Goal: Task Accomplishment & Management: Use online tool/utility

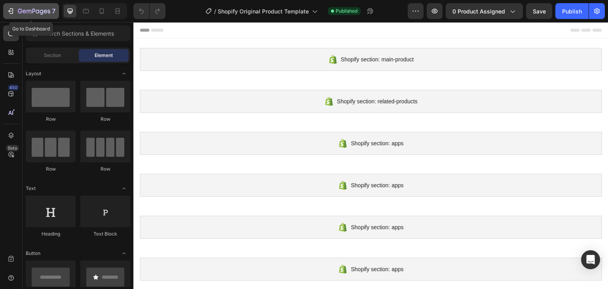
click at [7, 8] on icon "button" at bounding box center [11, 11] width 8 height 8
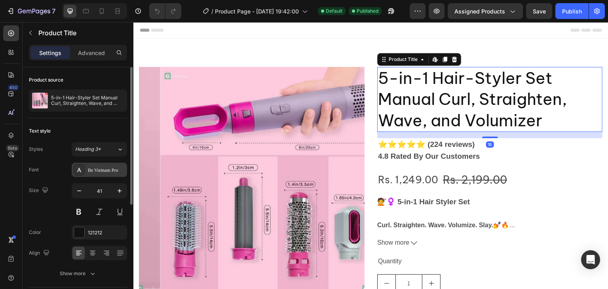
click at [105, 171] on div "Be Vietnam Pro" at bounding box center [106, 170] width 37 height 7
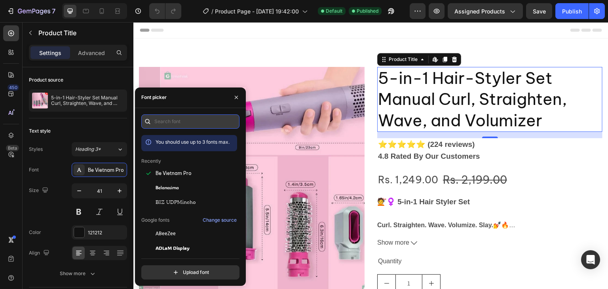
click at [209, 118] on input "text" at bounding box center [190, 121] width 98 height 14
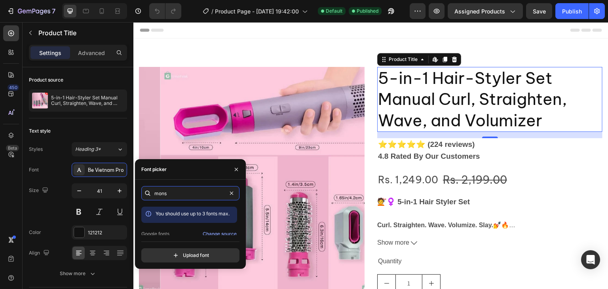
scroll to position [19, 0]
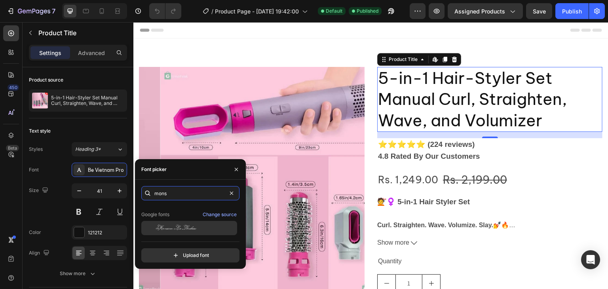
type input "mons"
click at [178, 230] on span "Monsieur La Doulaise" at bounding box center [175, 227] width 41 height 7
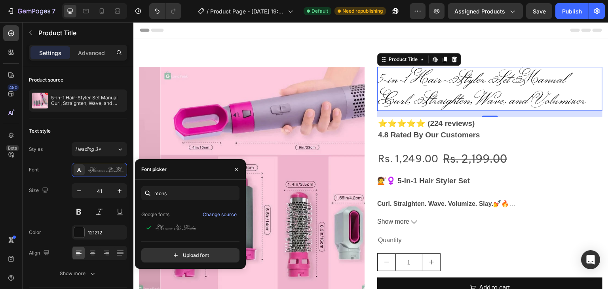
click at [161, 212] on p "Google fonts" at bounding box center [155, 214] width 28 height 7
click at [225, 214] on div "Change source" at bounding box center [220, 214] width 34 height 7
click at [176, 196] on input "mons" at bounding box center [190, 193] width 98 height 14
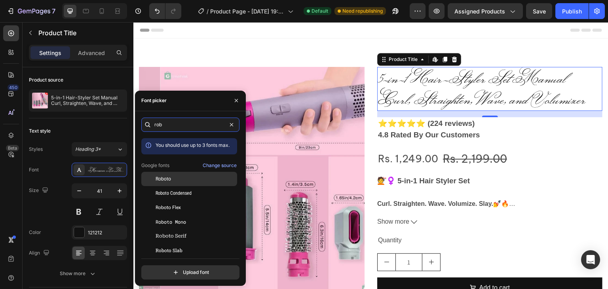
type input "rob"
click at [172, 176] on div "Roboto" at bounding box center [195, 178] width 80 height 7
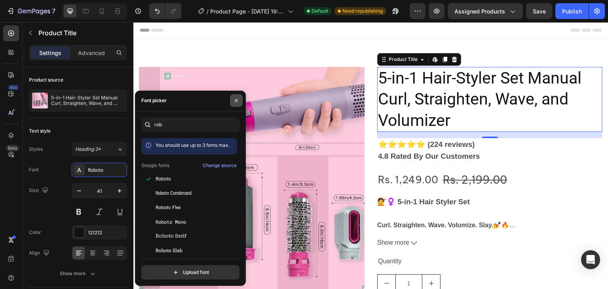
click at [236, 102] on icon "button" at bounding box center [236, 100] width 6 height 6
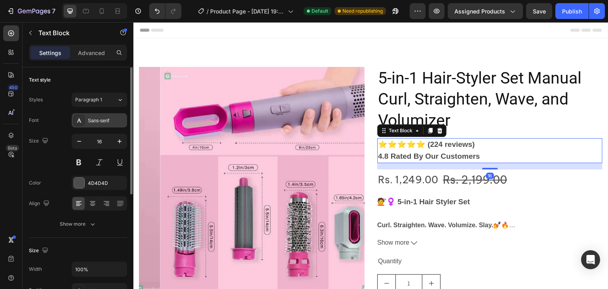
click at [97, 122] on div "Sans-serif" at bounding box center [106, 120] width 37 height 7
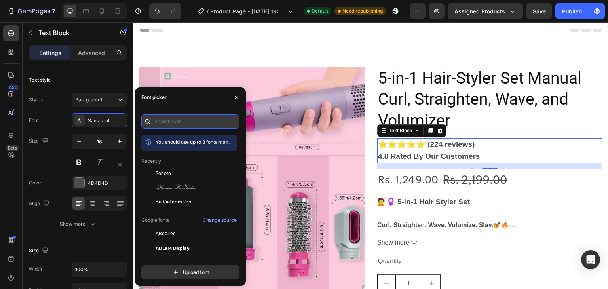
click at [164, 122] on input "text" at bounding box center [190, 121] width 98 height 14
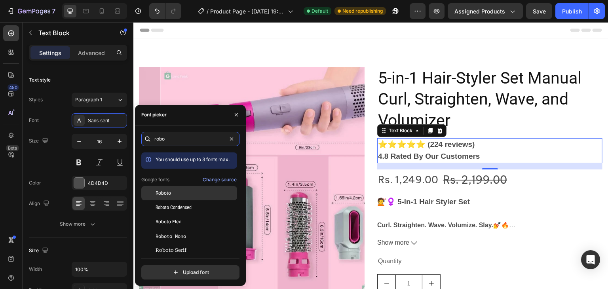
type input "robo"
click at [167, 190] on span "Roboto" at bounding box center [162, 192] width 15 height 7
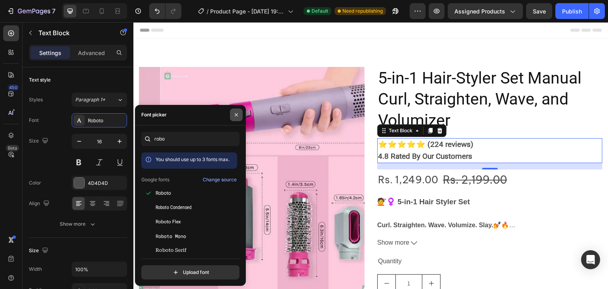
click at [233, 112] on icon "button" at bounding box center [236, 115] width 6 height 6
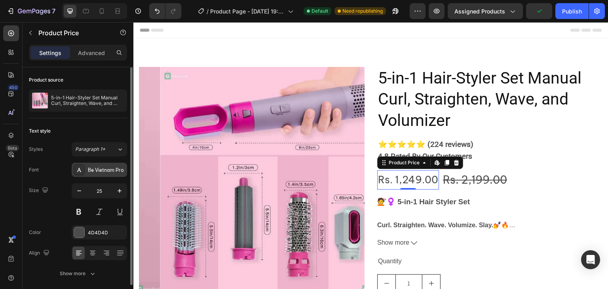
click at [95, 169] on div "Be Vietnam Pro" at bounding box center [106, 170] width 37 height 7
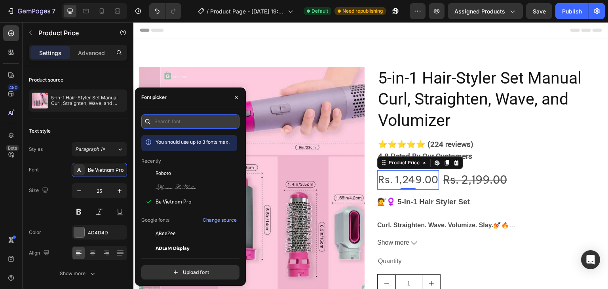
click at [172, 123] on input "text" at bounding box center [190, 121] width 98 height 14
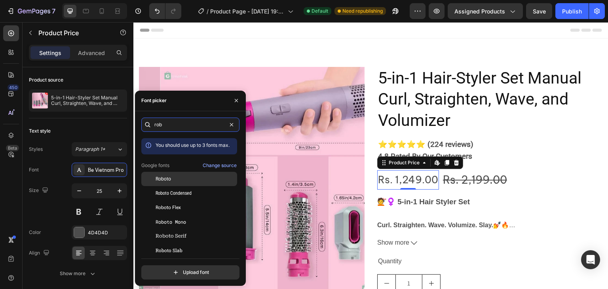
type input "rob"
click at [162, 178] on span "Roboto" at bounding box center [162, 178] width 15 height 7
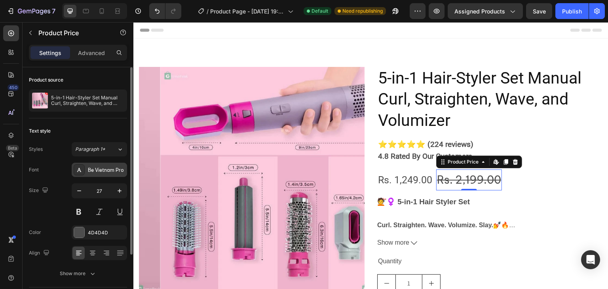
click at [119, 170] on div "Be Vietnam Pro" at bounding box center [106, 170] width 37 height 7
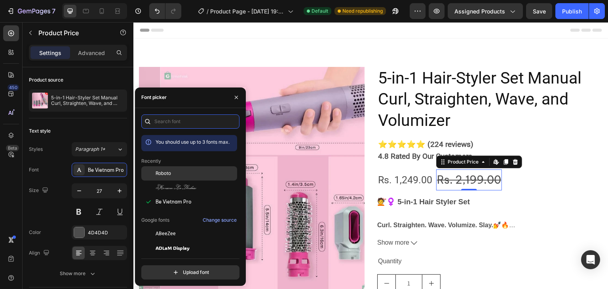
drag, startPoint x: 189, startPoint y: 122, endPoint x: 179, endPoint y: 172, distance: 50.3
click at [179, 172] on div "You should use up to 3 fonts max. Recently Roboto Monsieur La Doulaise Be Vietn…" at bounding box center [190, 196] width 98 height 165
click at [179, 172] on div "Roboto" at bounding box center [195, 173] width 80 height 7
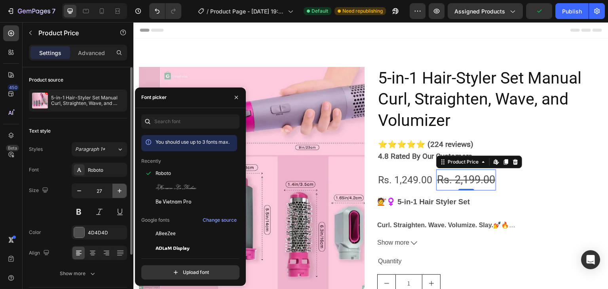
click at [116, 190] on icon "button" at bounding box center [120, 191] width 8 height 8
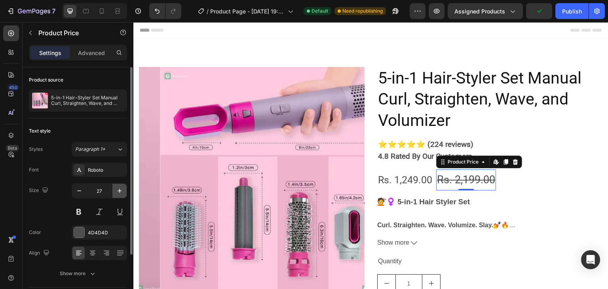
click at [116, 190] on icon "button" at bounding box center [120, 191] width 8 height 8
type input "29"
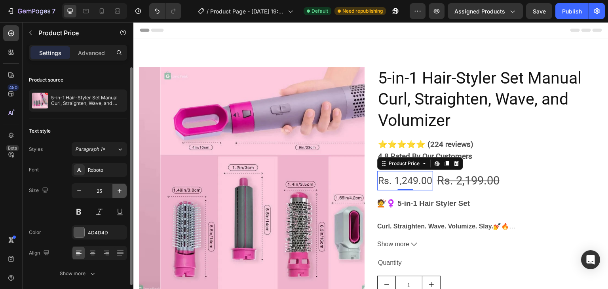
click at [115, 192] on button "button" at bounding box center [119, 191] width 14 height 14
type input "26"
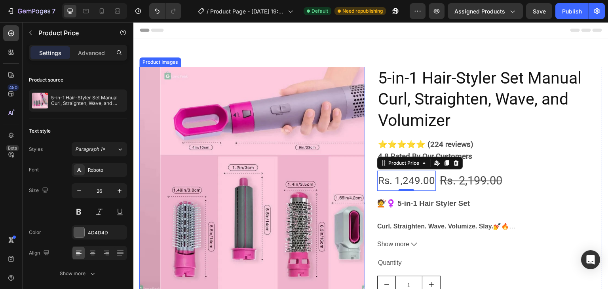
click at [252, 153] on img at bounding box center [272, 179] width 225 height 225
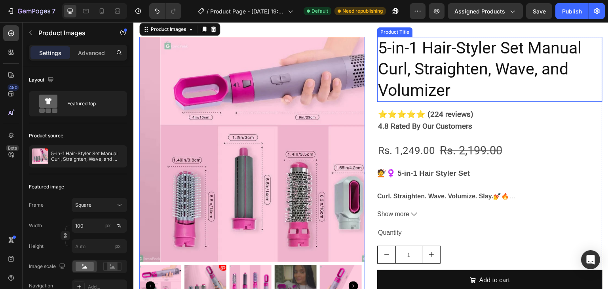
scroll to position [28, 0]
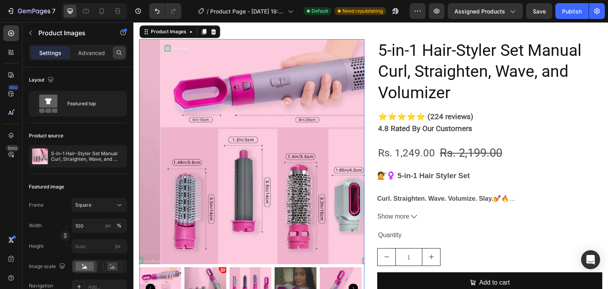
click at [117, 52] on icon at bounding box center [119, 52] width 6 height 6
drag, startPoint x: 117, startPoint y: 55, endPoint x: 27, endPoint y: 36, distance: 91.8
click at [27, 36] on button "button" at bounding box center [30, 33] width 13 height 13
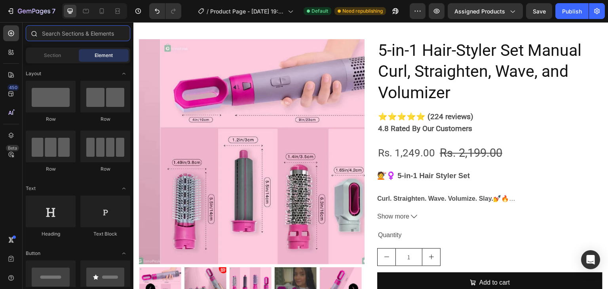
click at [79, 36] on input "text" at bounding box center [78, 33] width 104 height 16
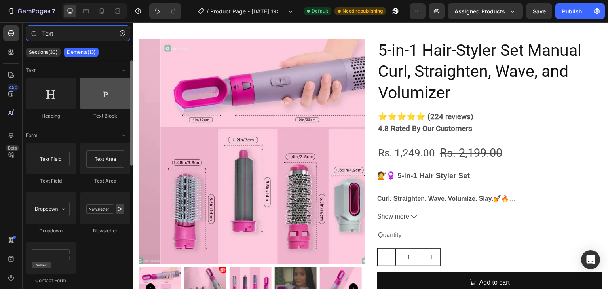
type input "Text"
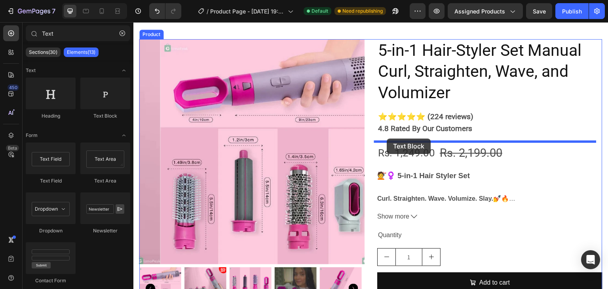
drag, startPoint x: 241, startPoint y: 121, endPoint x: 387, endPoint y: 137, distance: 146.9
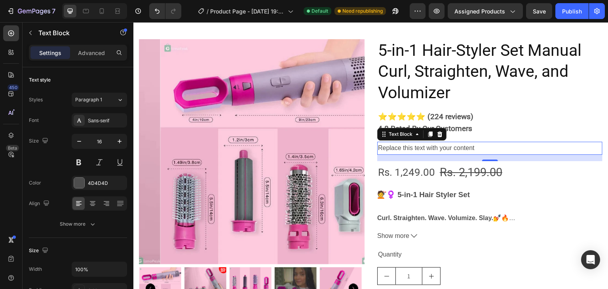
click at [475, 148] on div "Replace this text with your content" at bounding box center [489, 148] width 225 height 13
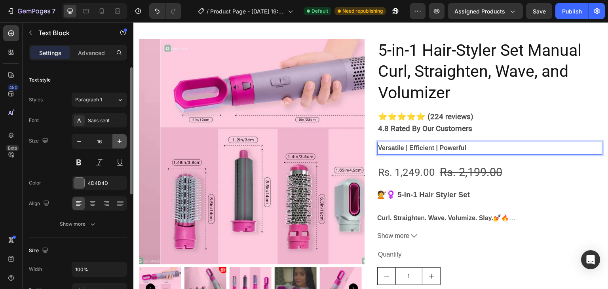
click at [116, 140] on icon "button" at bounding box center [120, 141] width 8 height 8
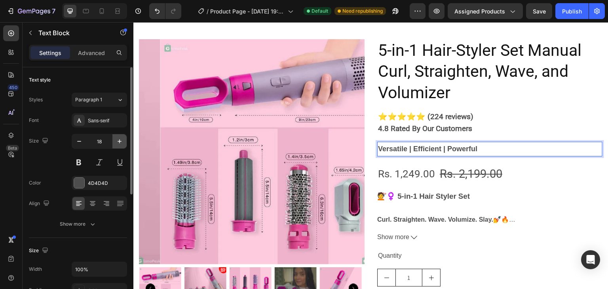
click at [116, 140] on icon "button" at bounding box center [120, 141] width 8 height 8
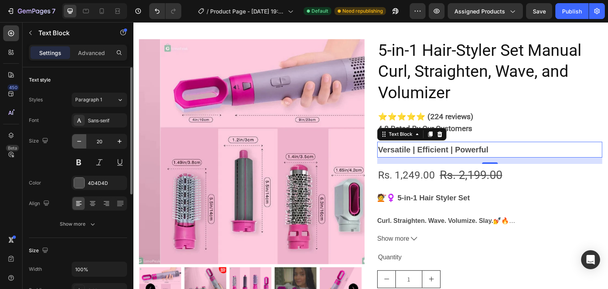
click at [77, 142] on icon "button" at bounding box center [79, 141] width 8 height 8
type input "19"
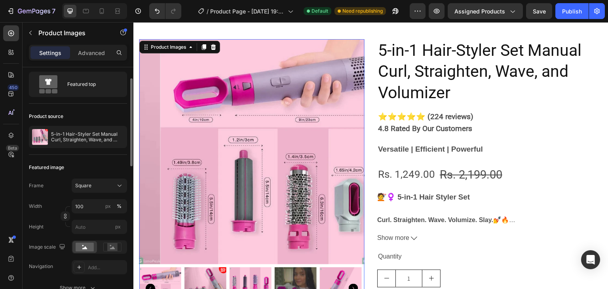
scroll to position [0, 0]
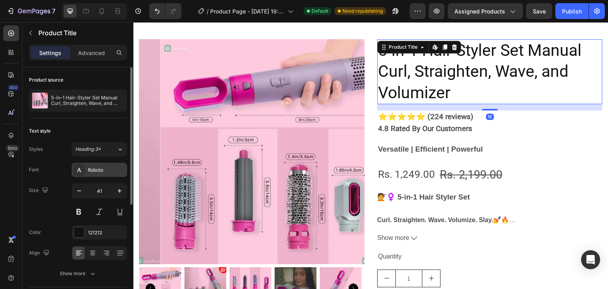
click at [104, 171] on div "Roboto" at bounding box center [106, 170] width 37 height 7
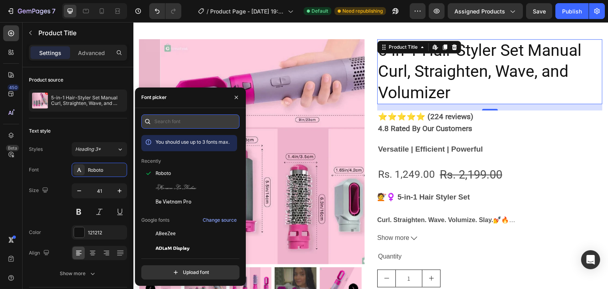
click at [182, 121] on input "text" at bounding box center [190, 121] width 98 height 14
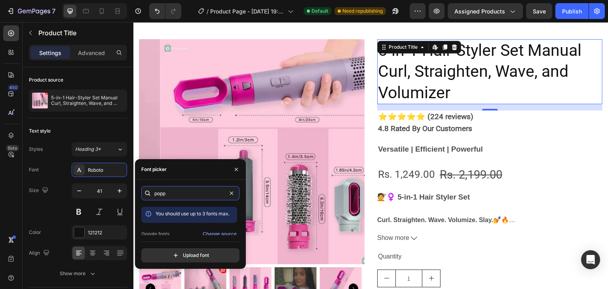
scroll to position [19, 0]
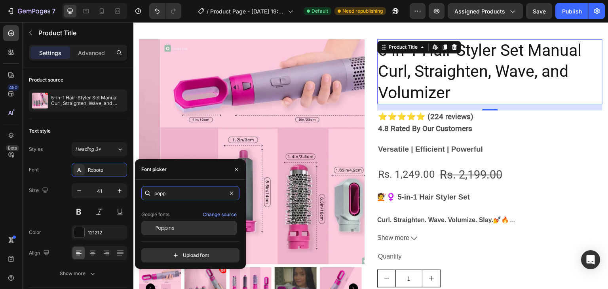
type input "popp"
click at [169, 225] on span "Poppins" at bounding box center [164, 227] width 19 height 7
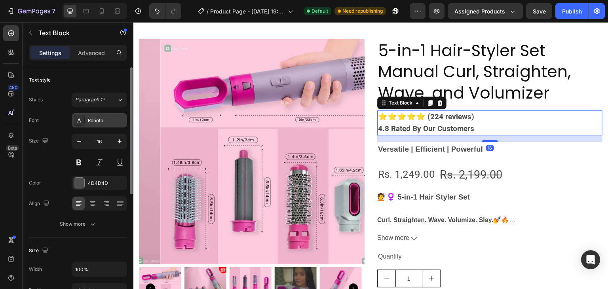
click at [101, 121] on div "Roboto" at bounding box center [106, 120] width 37 height 7
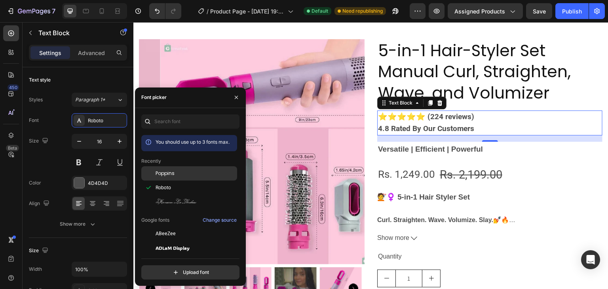
click at [167, 226] on div "Poppins" at bounding box center [189, 233] width 96 height 14
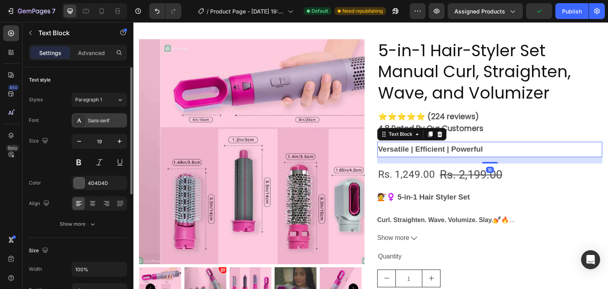
click at [110, 118] on div "Sans-serif" at bounding box center [106, 120] width 37 height 7
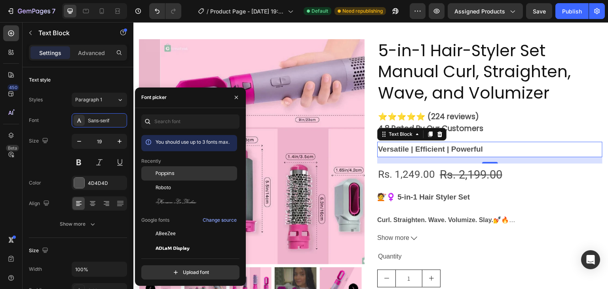
click at [172, 171] on span "Poppins" at bounding box center [164, 173] width 19 height 7
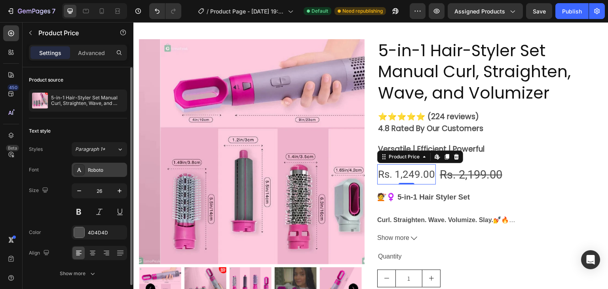
click at [114, 167] on div "Roboto" at bounding box center [106, 170] width 37 height 7
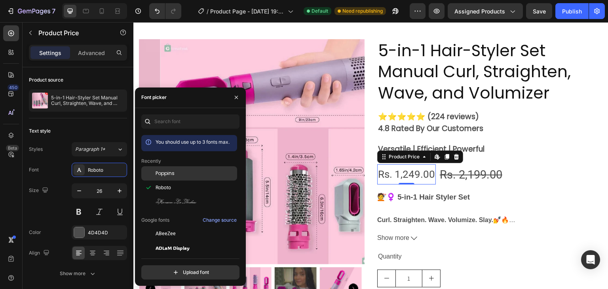
click at [171, 174] on span "Poppins" at bounding box center [164, 173] width 19 height 7
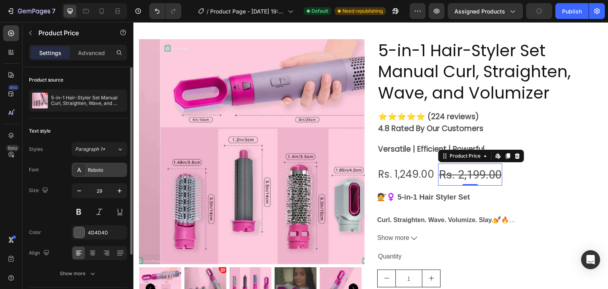
click at [112, 173] on div "Roboto" at bounding box center [106, 170] width 37 height 7
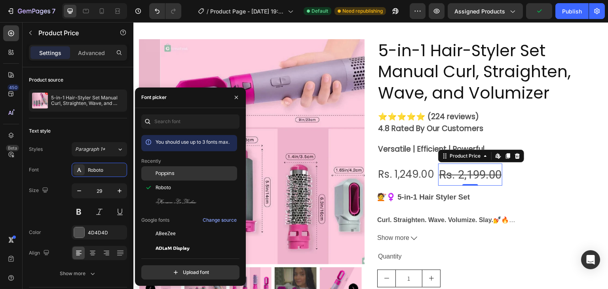
click at [189, 173] on div "Poppins" at bounding box center [195, 173] width 80 height 7
click at [234, 97] on icon "button" at bounding box center [236, 97] width 6 height 6
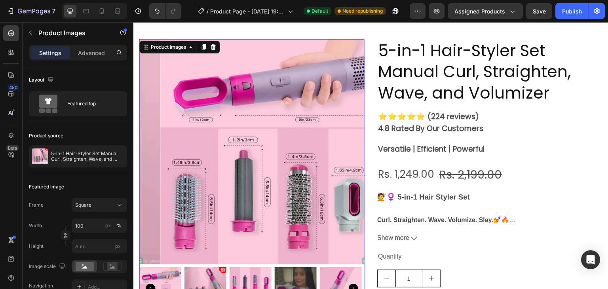
click at [275, 123] on img at bounding box center [272, 151] width 225 height 225
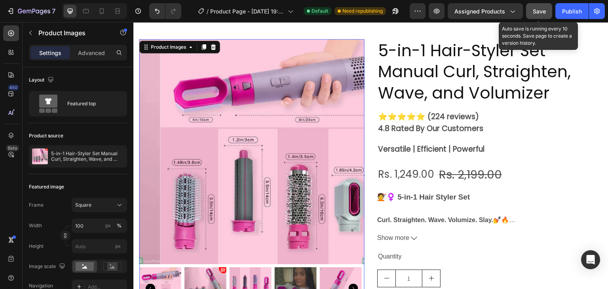
click at [540, 7] on div "Save" at bounding box center [538, 11] width 13 height 8
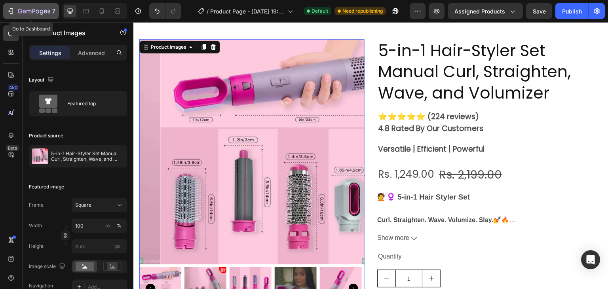
click at [14, 9] on icon "button" at bounding box center [11, 11] width 8 height 8
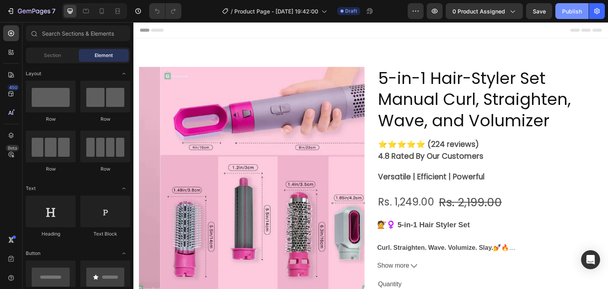
click at [563, 16] on button "Publish" at bounding box center [571, 11] width 33 height 16
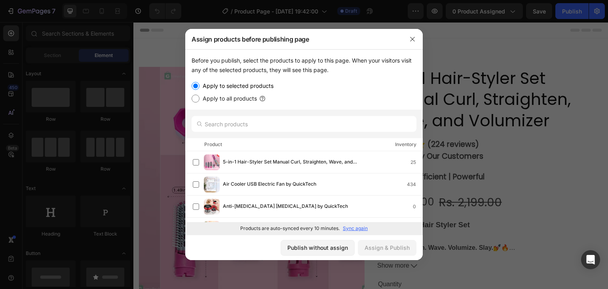
click at [198, 98] on input "Apply to all products" at bounding box center [195, 99] width 8 height 8
radio input "true"
click at [369, 247] on div "Assign & Publish" at bounding box center [386, 247] width 45 height 8
